Goal: Task Accomplishment & Management: Use online tool/utility

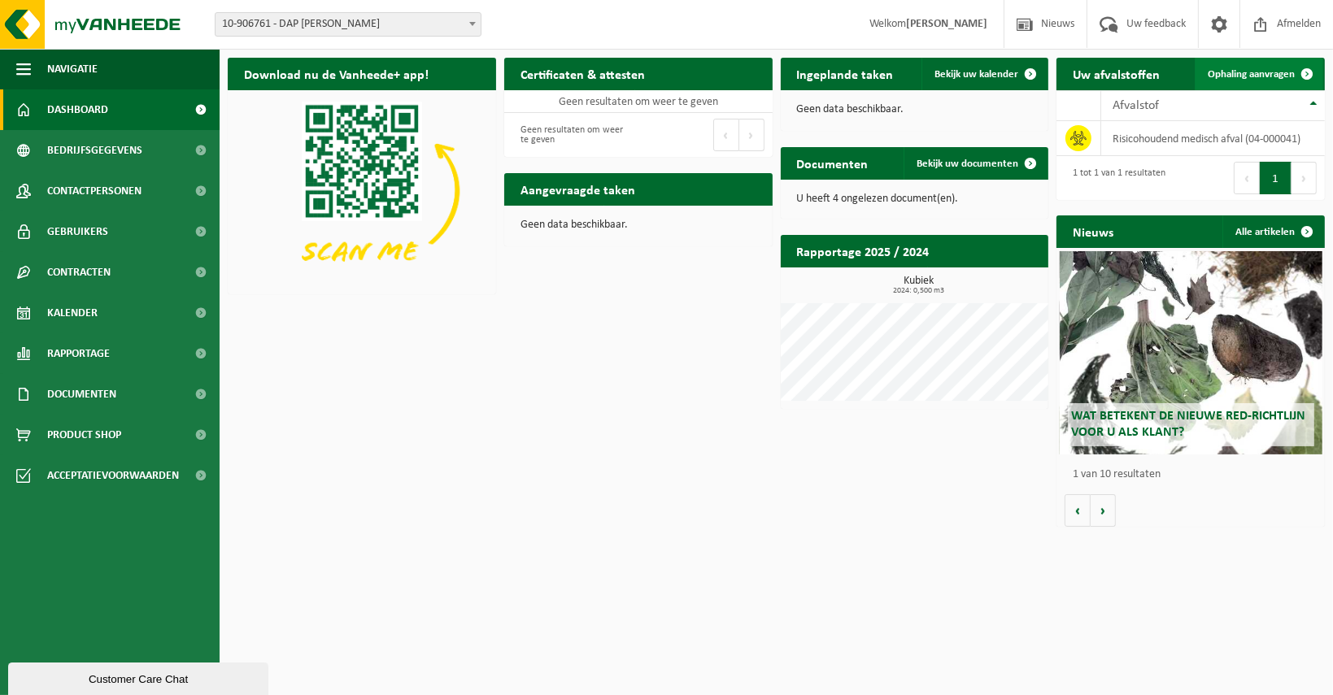
click at [1301, 73] on span at bounding box center [1307, 74] width 33 height 33
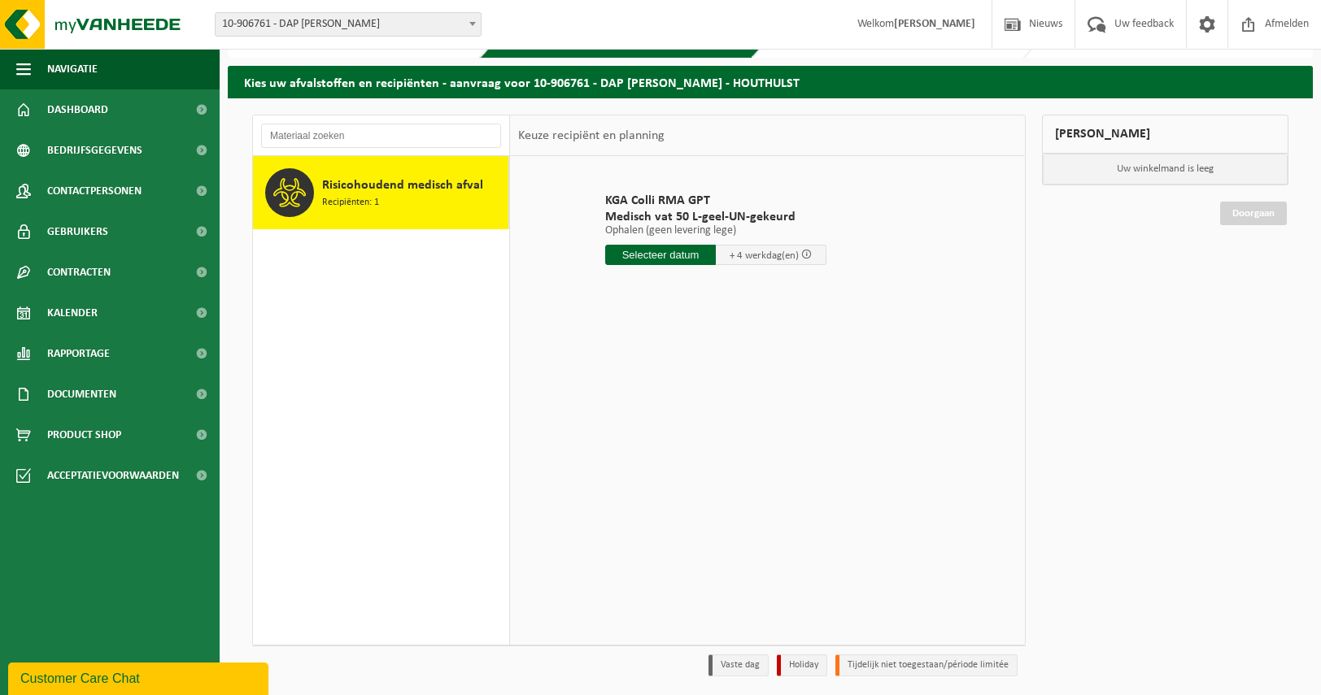
scroll to position [46, 0]
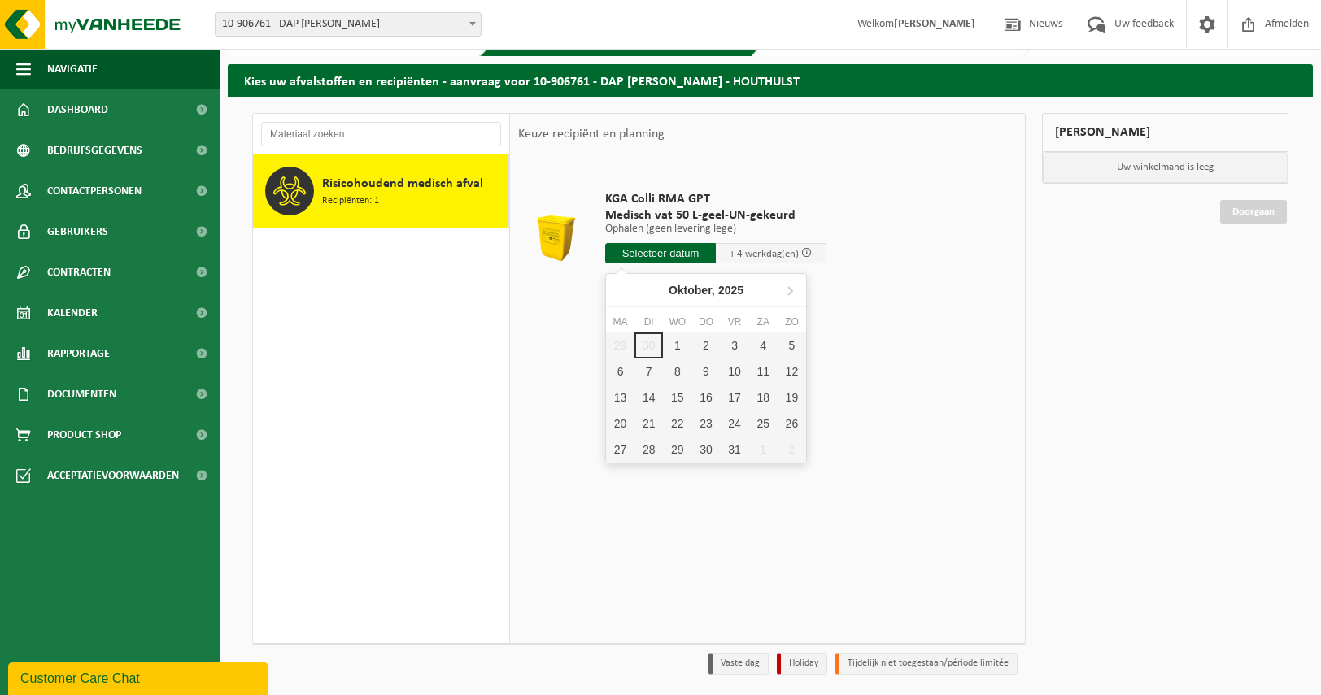
click at [679, 253] on input "text" at bounding box center [660, 253] width 111 height 20
click at [682, 342] on div "1" at bounding box center [677, 346] width 28 height 26
type input "Van 2025-10-01"
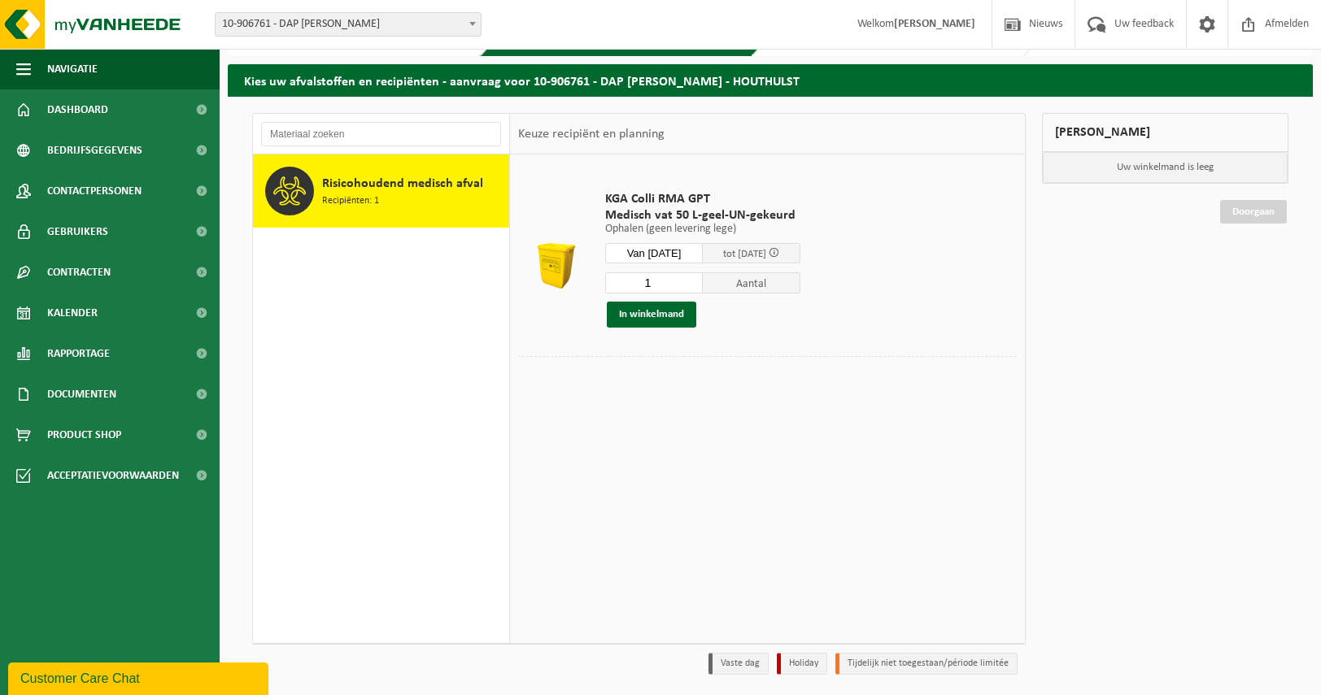
click at [801, 413] on div "KGA Colli RMA GPT Medisch vat 50 L-geel-UN-gekeurd Ophalen (geen levering lege)…" at bounding box center [767, 399] width 514 height 488
click at [699, 276] on input "2" at bounding box center [654, 282] width 98 height 21
click at [699, 276] on input "3" at bounding box center [654, 282] width 98 height 21
click at [699, 276] on input "4" at bounding box center [654, 282] width 98 height 21
click at [699, 276] on input "5" at bounding box center [654, 282] width 98 height 21
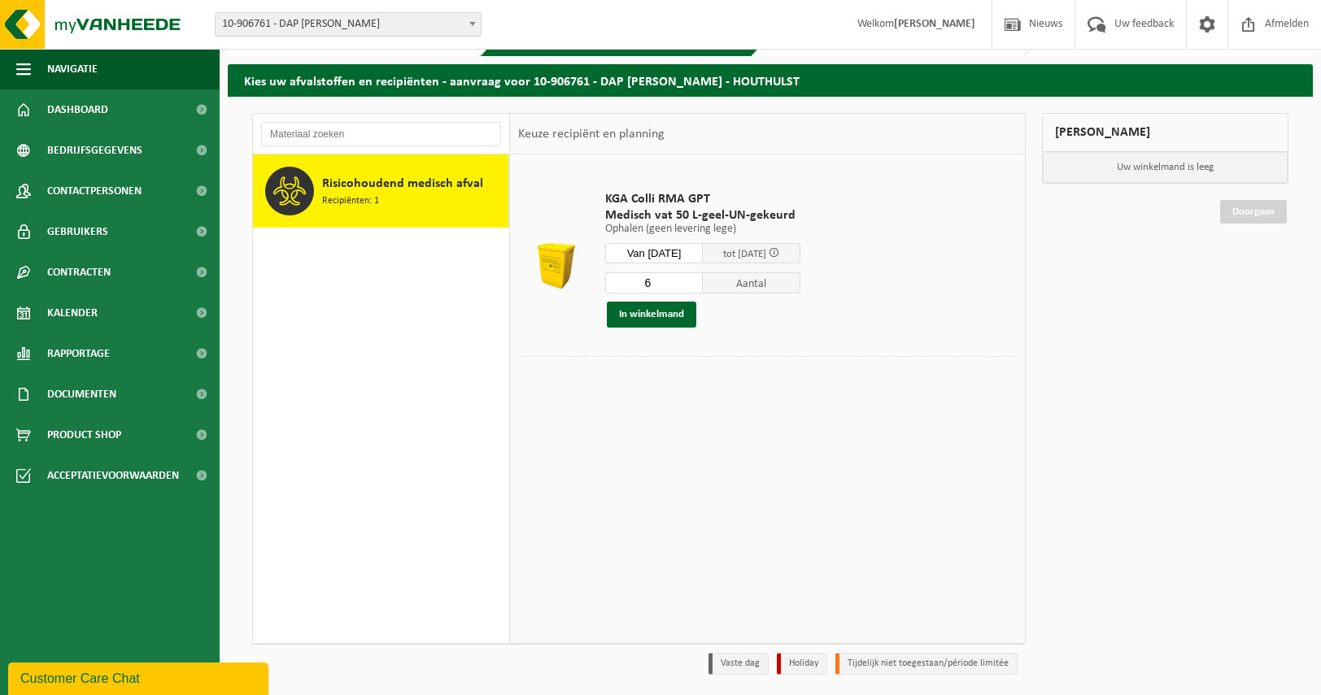
click at [699, 276] on input "6" at bounding box center [654, 282] width 98 height 21
click at [699, 276] on input "7" at bounding box center [654, 282] width 98 height 21
click at [699, 276] on input "8" at bounding box center [654, 282] width 98 height 21
type input "9"
click at [699, 276] on input "9" at bounding box center [654, 282] width 98 height 21
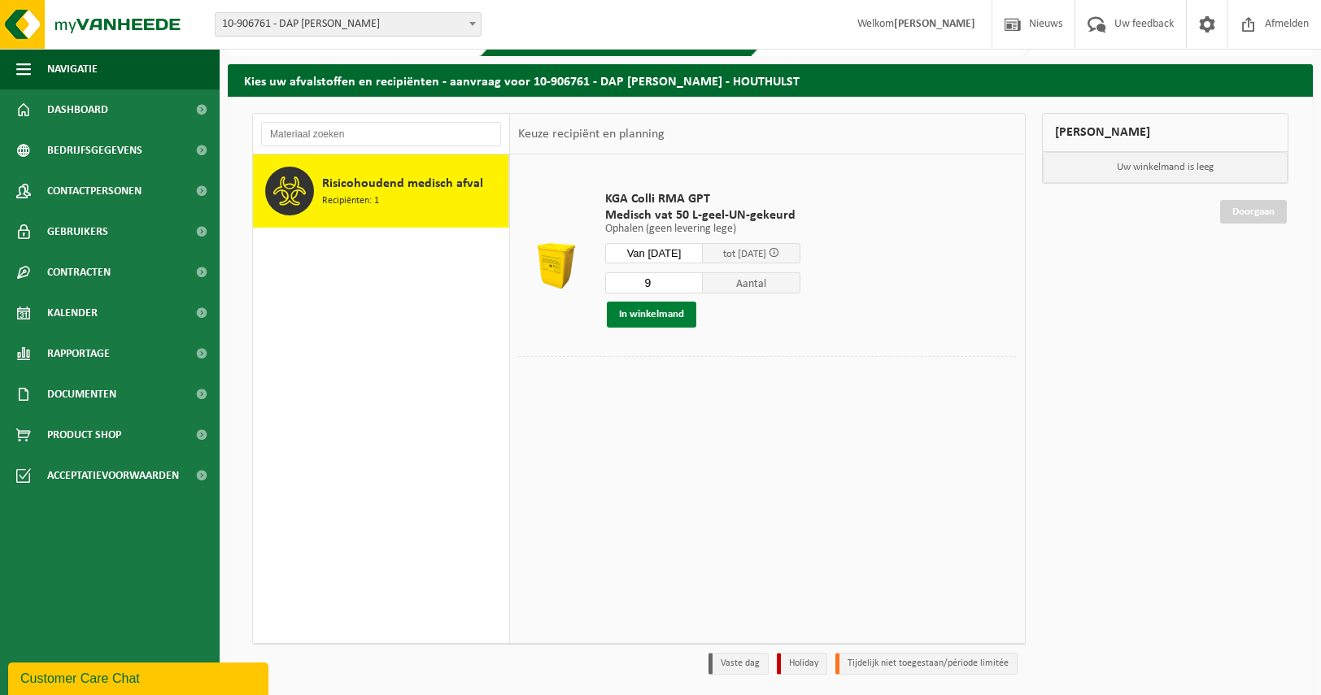
click at [657, 310] on button "In winkelmand" at bounding box center [651, 315] width 89 height 26
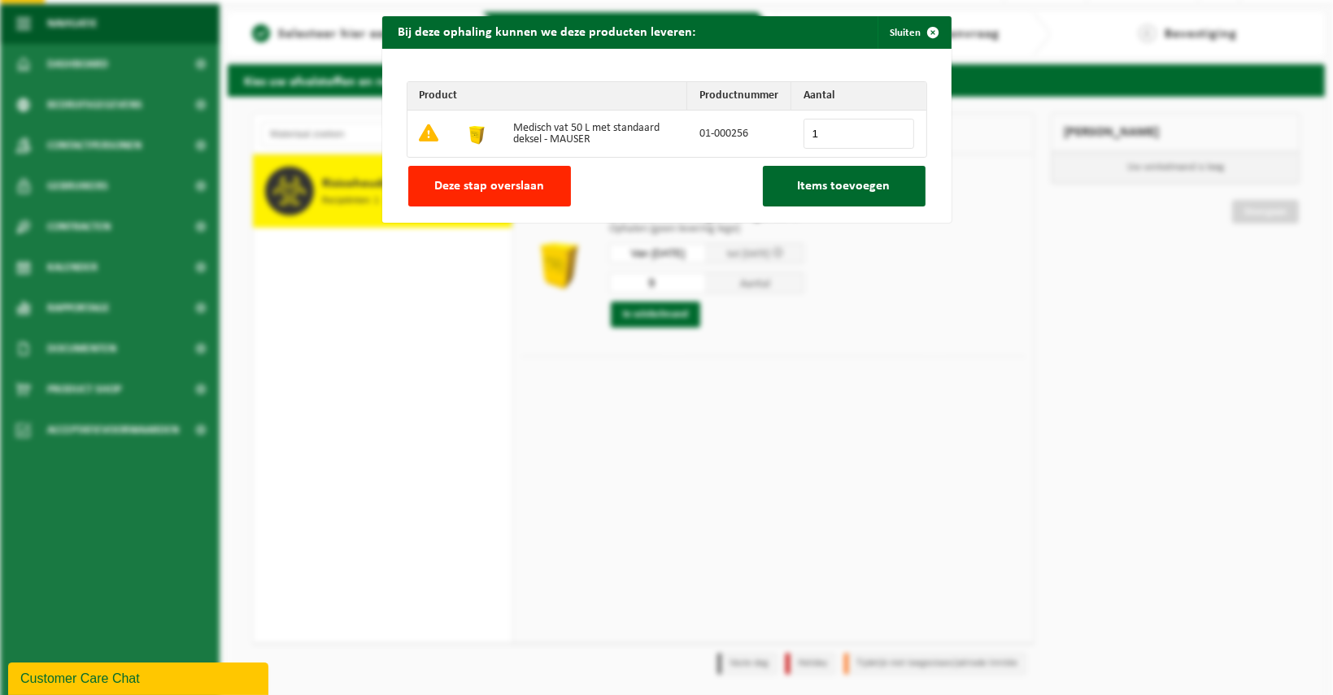
click at [893, 131] on input "1" at bounding box center [859, 134] width 111 height 30
click at [893, 131] on input "2" at bounding box center [859, 134] width 111 height 30
click at [893, 131] on input "3" at bounding box center [859, 134] width 111 height 30
click at [893, 131] on input "4" at bounding box center [859, 134] width 111 height 30
click at [893, 131] on input "5" at bounding box center [859, 134] width 111 height 30
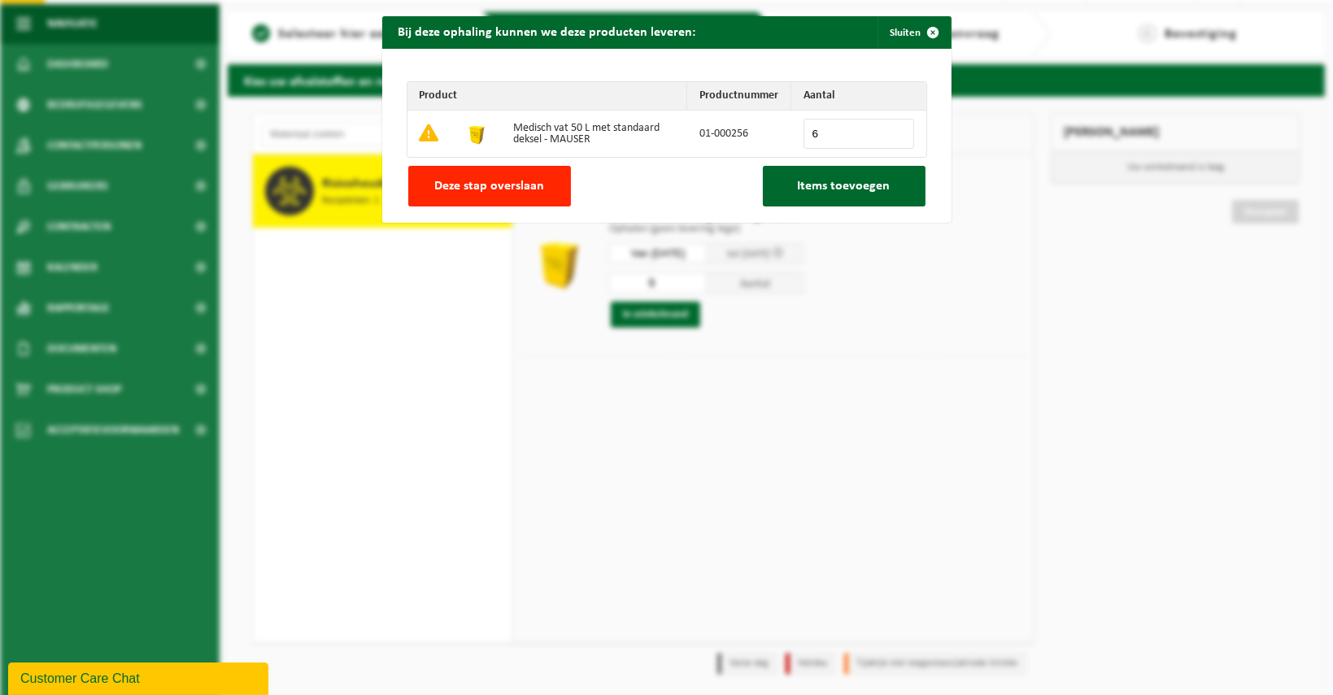
click at [893, 131] on input "6" at bounding box center [859, 134] width 111 height 30
click at [893, 131] on input "7" at bounding box center [859, 134] width 111 height 30
click at [893, 131] on input "8" at bounding box center [859, 134] width 111 height 30
click at [893, 131] on input "9" at bounding box center [859, 134] width 111 height 30
type input "10"
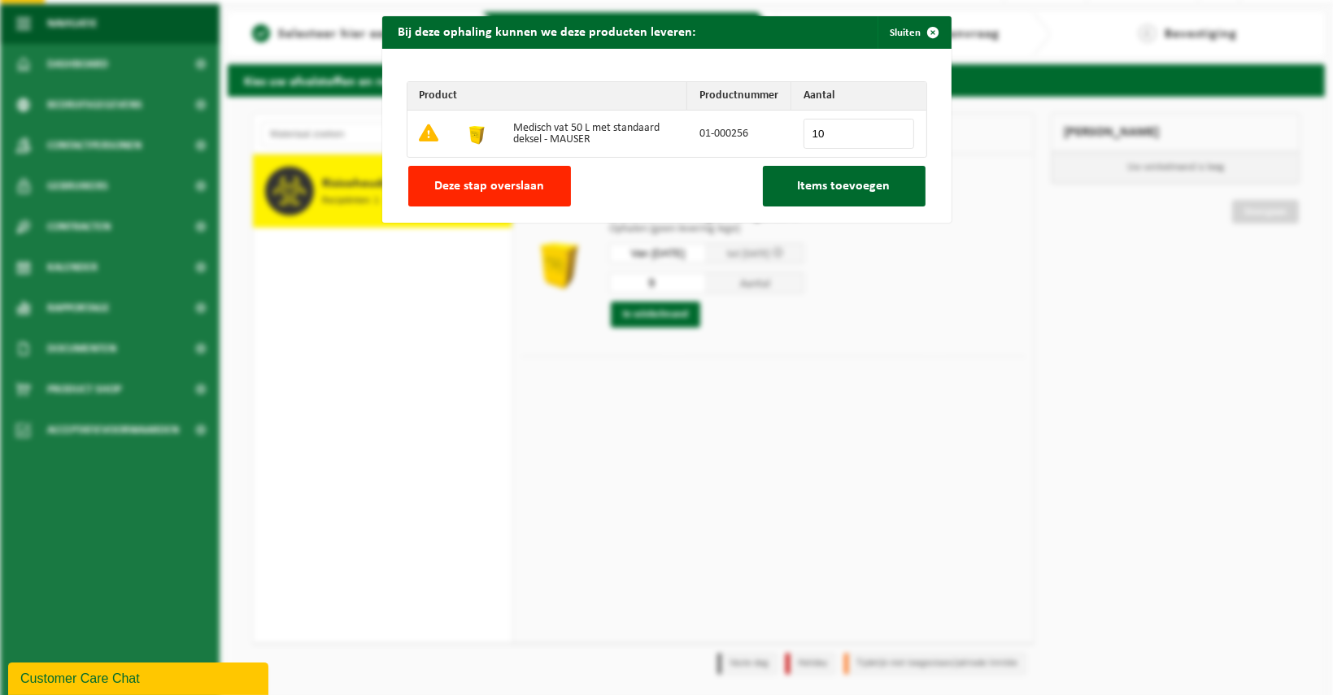
click at [893, 131] on input "10" at bounding box center [859, 134] width 111 height 30
click at [846, 194] on button "Items toevoegen" at bounding box center [844, 186] width 163 height 41
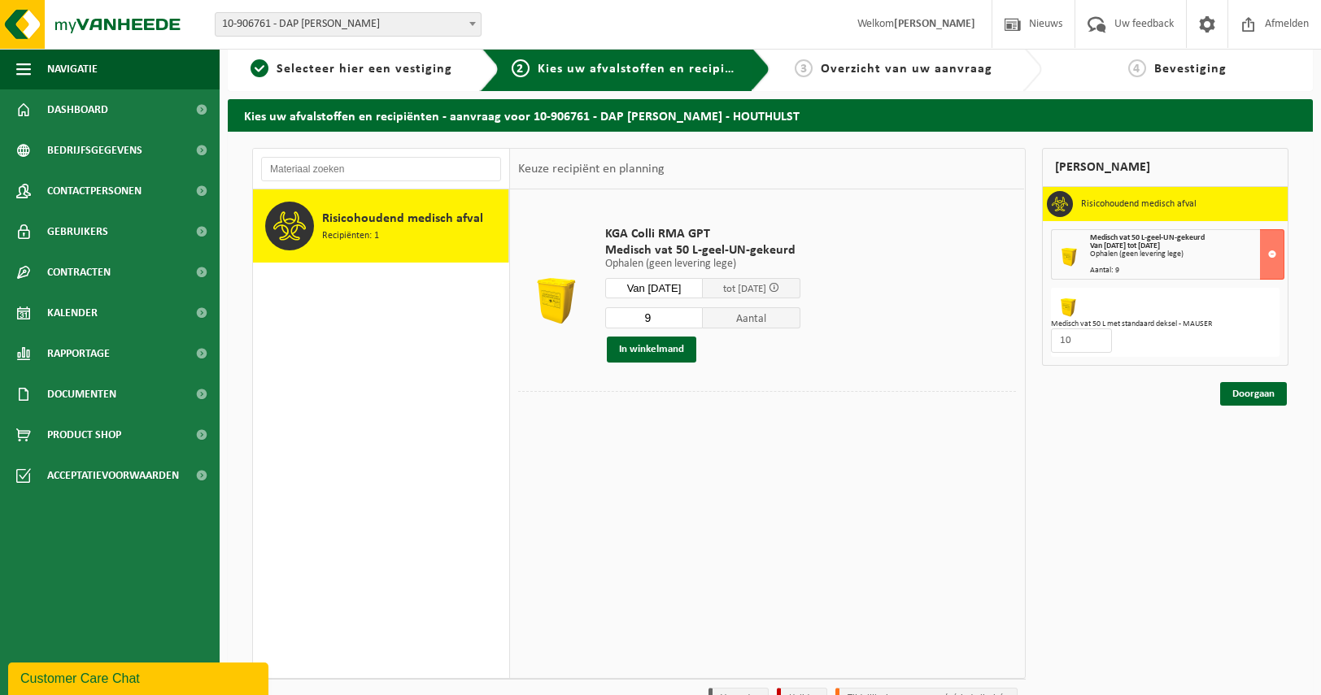
scroll to position [10, 0]
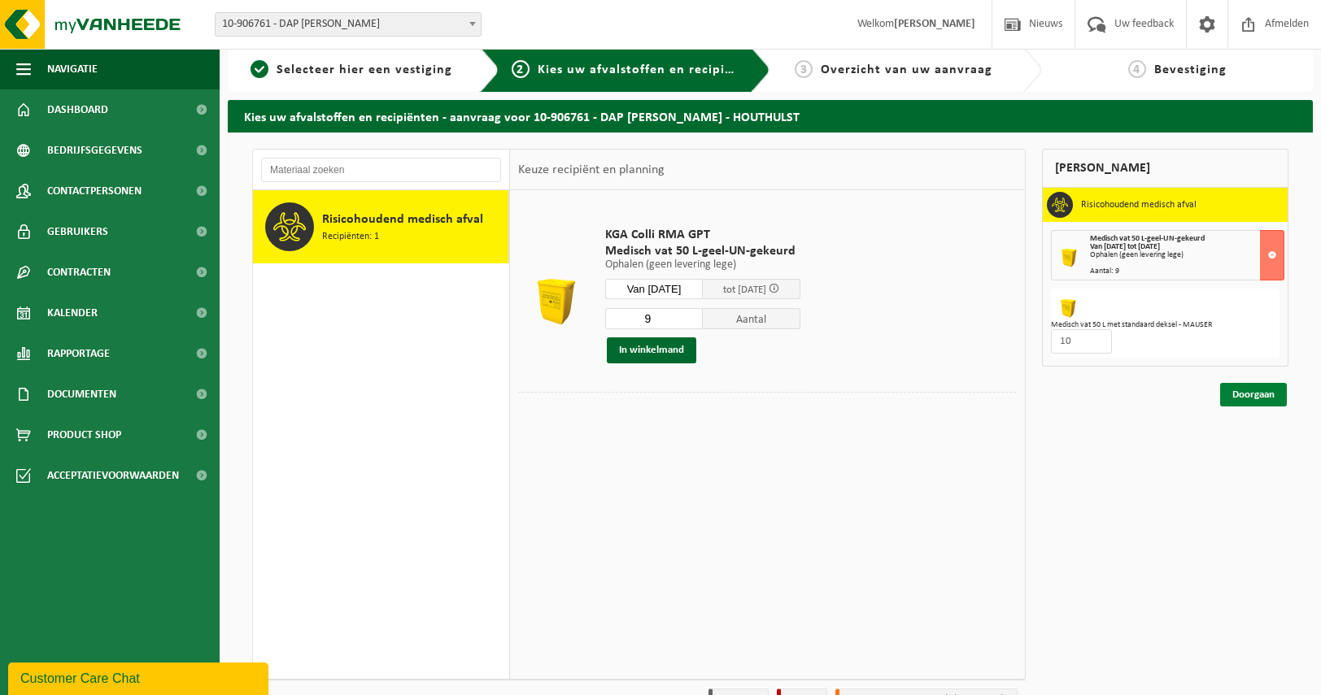
click at [1253, 389] on link "Doorgaan" at bounding box center [1253, 395] width 67 height 24
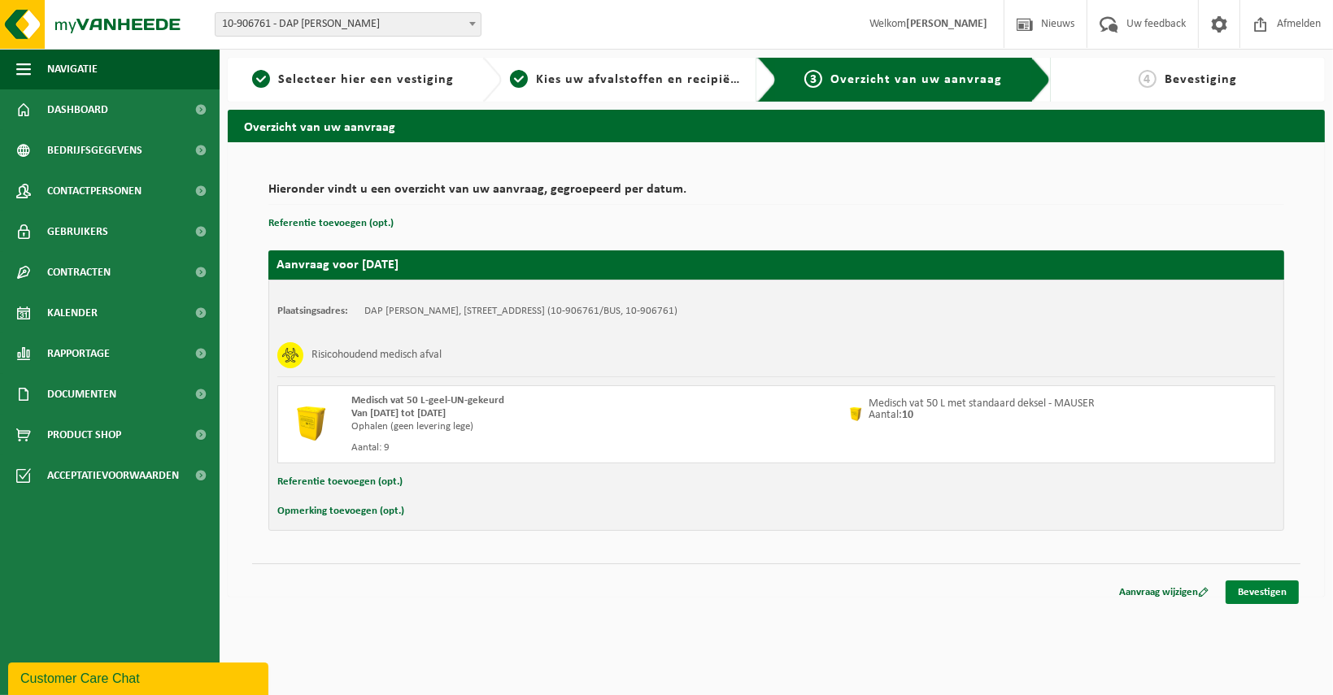
click at [1279, 591] on link "Bevestigen" at bounding box center [1262, 593] width 73 height 24
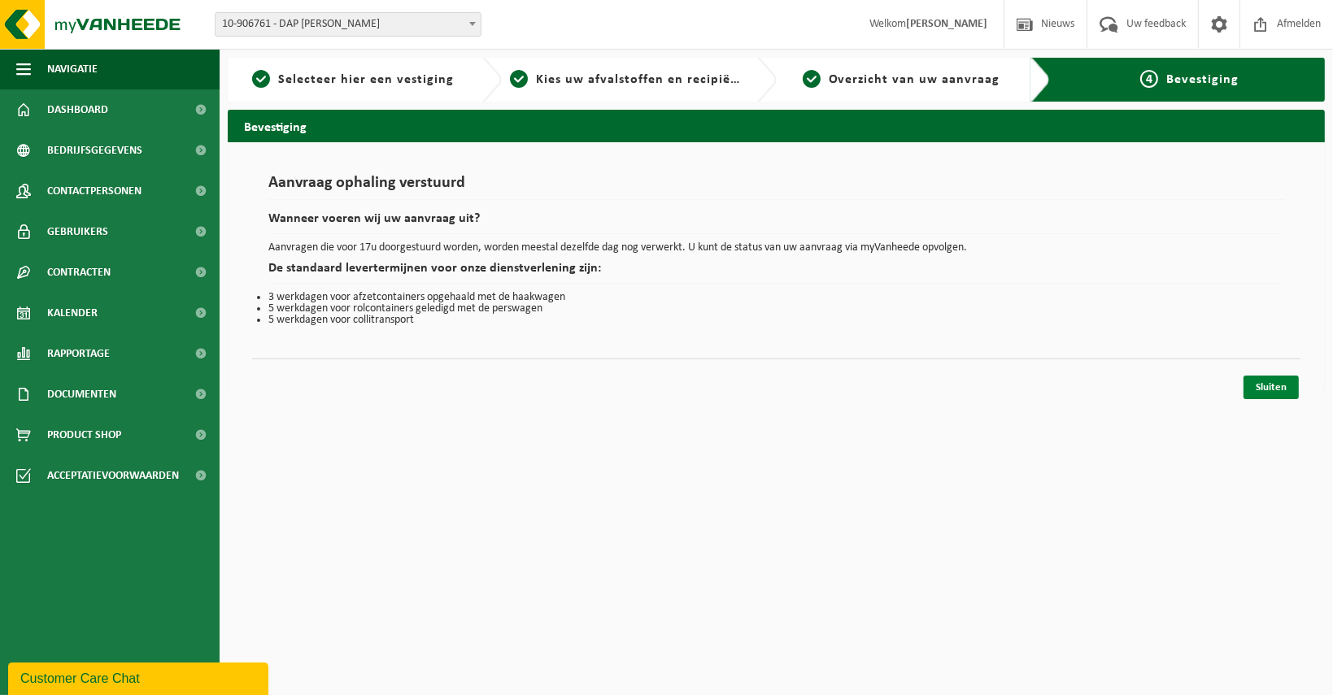
click at [1290, 396] on link "Sluiten" at bounding box center [1271, 388] width 55 height 24
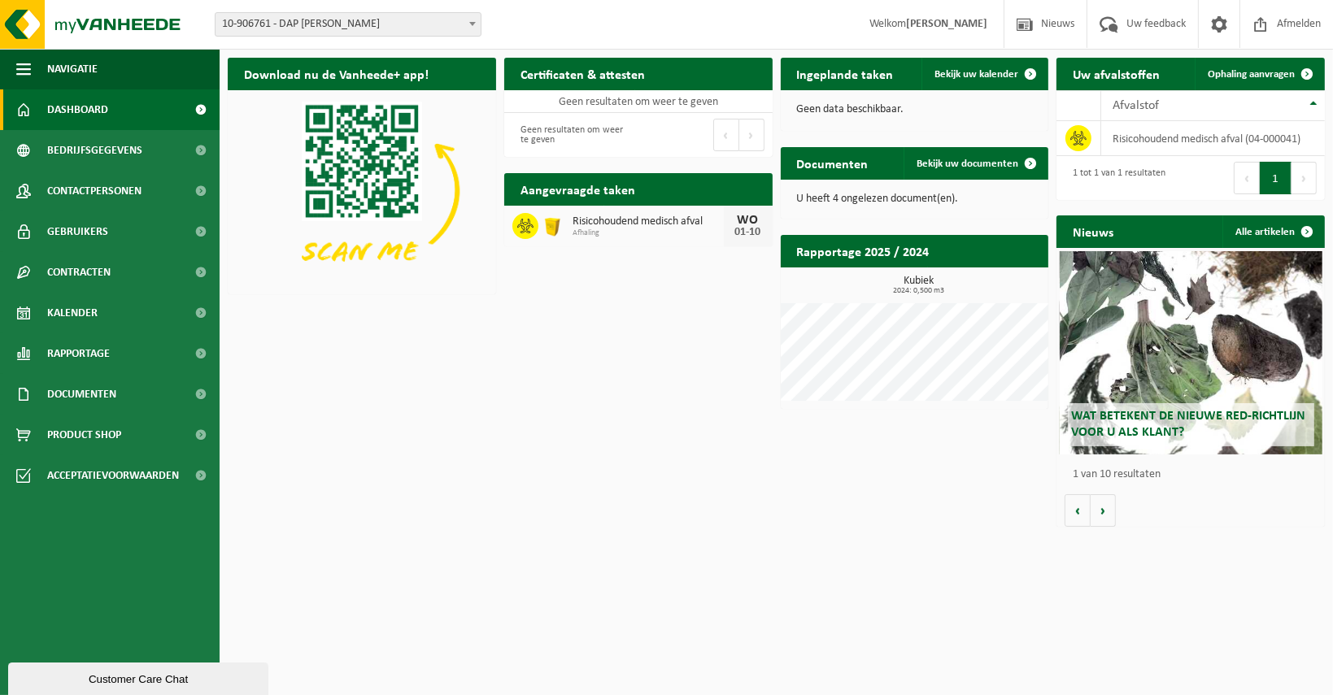
click at [929, 198] on p "U heeft 4 ongelezen document(en)." at bounding box center [915, 199] width 236 height 11
click at [1023, 162] on span at bounding box center [1030, 163] width 33 height 33
